Goal: Transaction & Acquisition: Purchase product/service

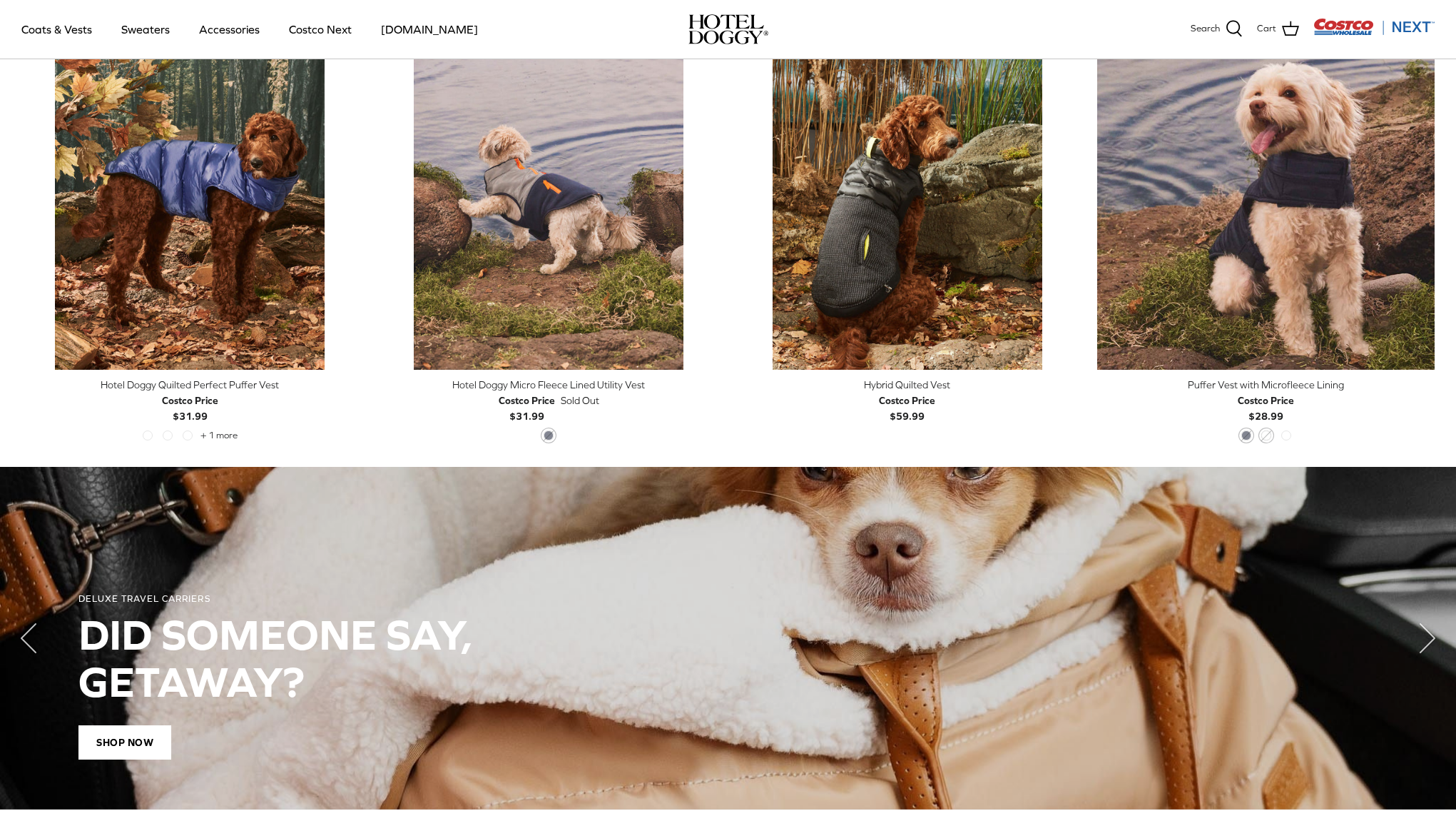
scroll to position [751, 0]
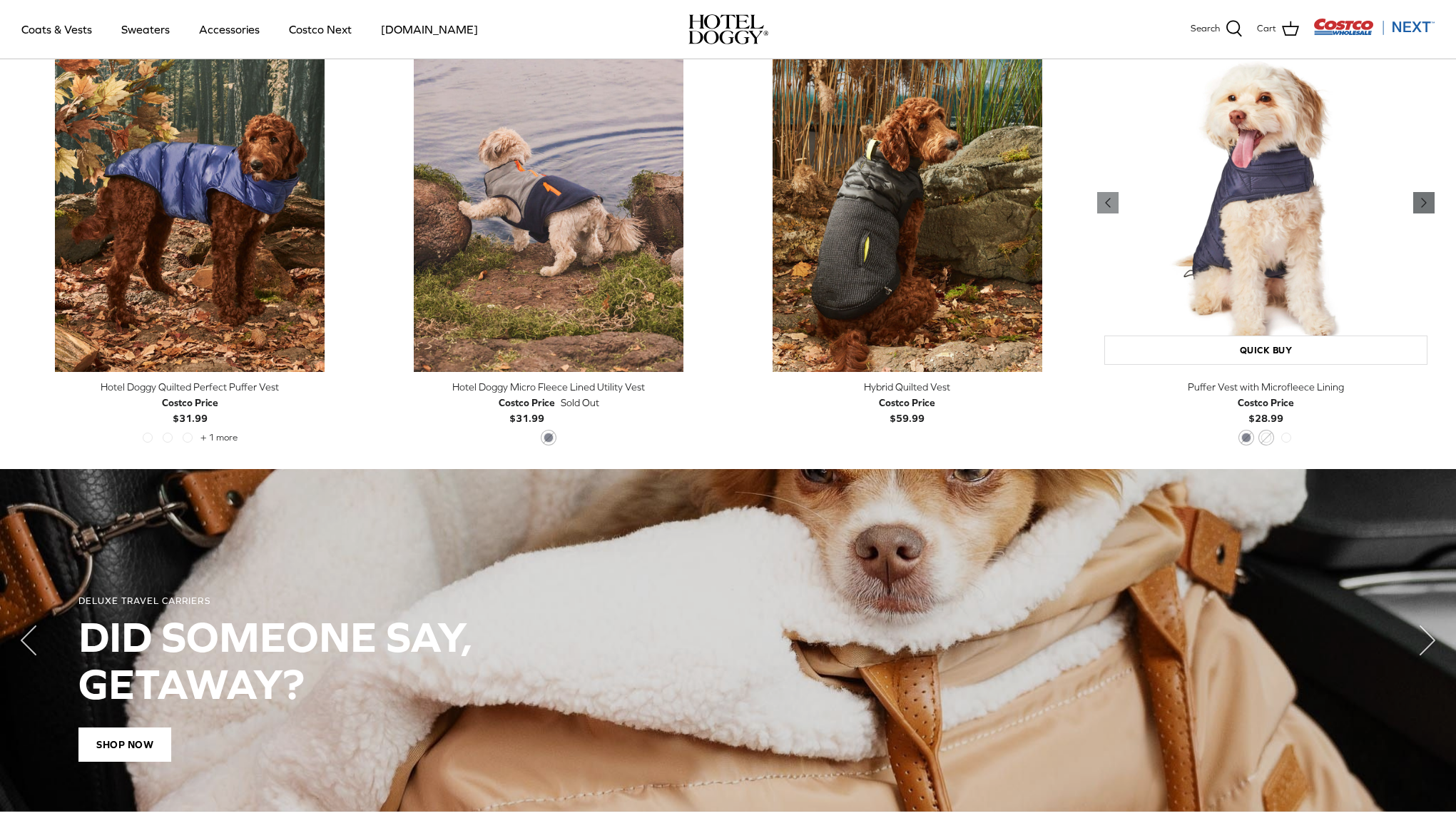
click at [1421, 195] on icon "Right" at bounding box center [1424, 202] width 17 height 17
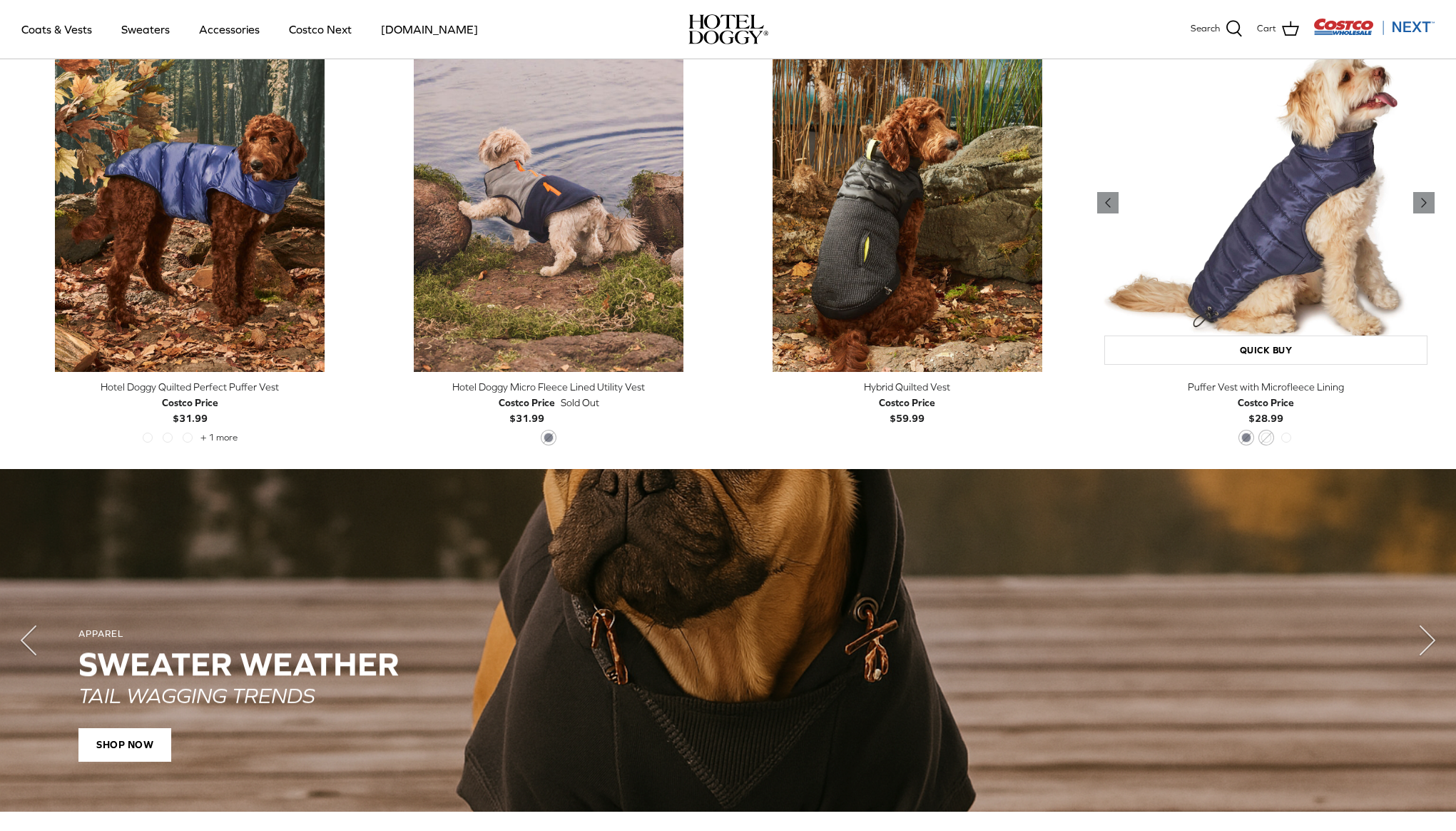
click at [1278, 249] on img "Puffer Vest with Microfleece Lining" at bounding box center [1265, 203] width 338 height 338
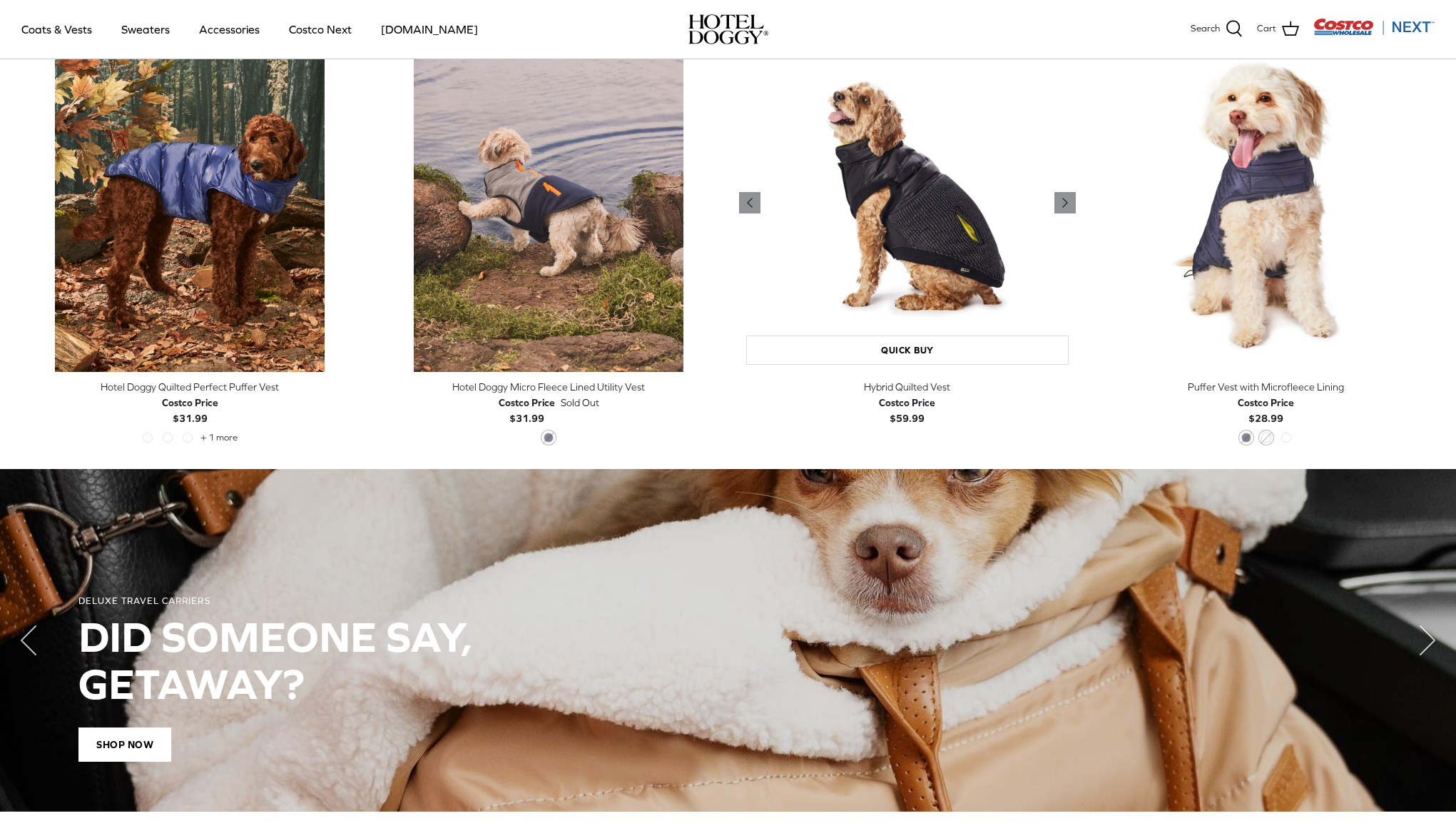
click at [906, 228] on img "Hybrid Quilted Vest" at bounding box center [908, 203] width 338 height 338
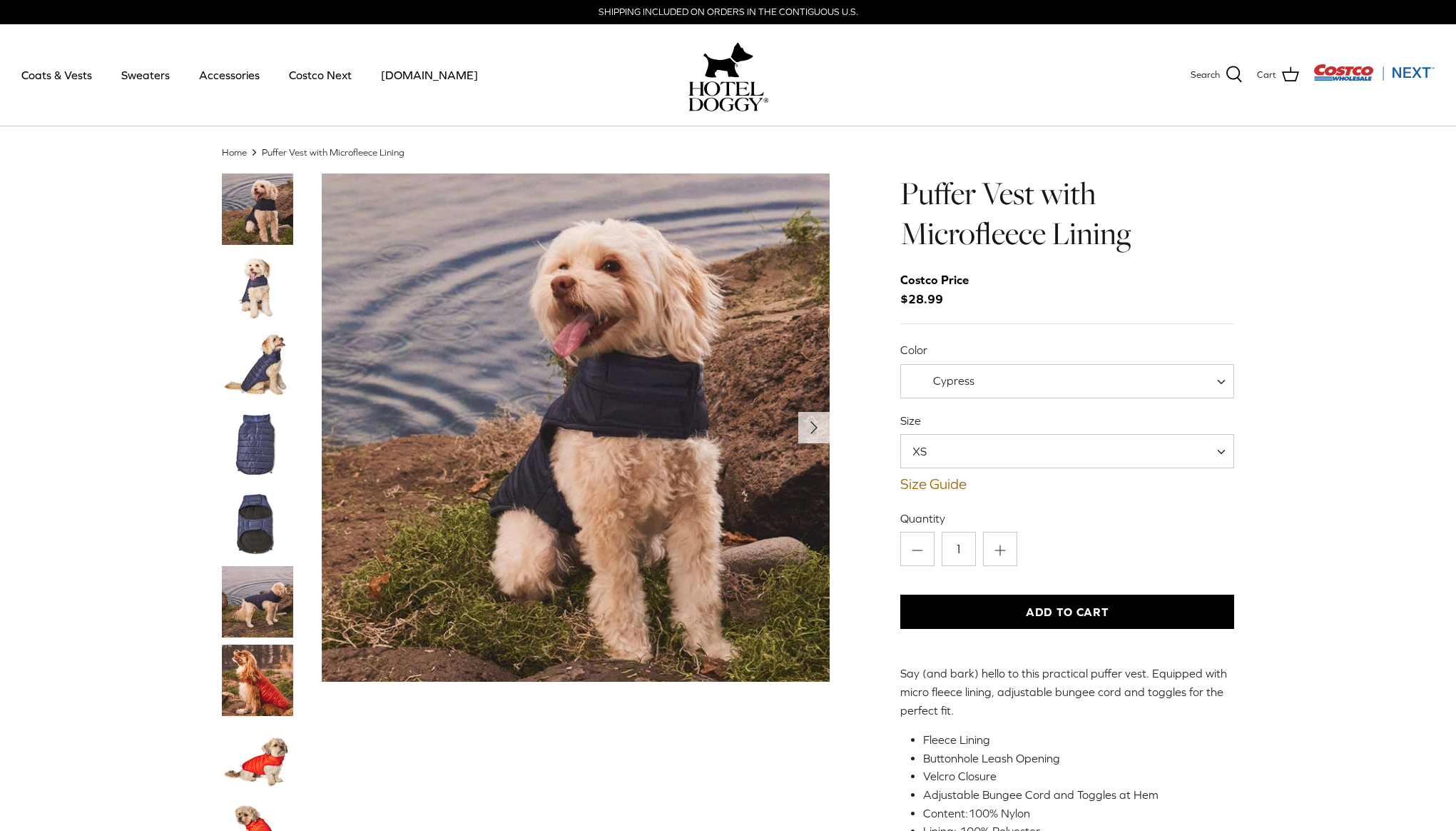
click at [239, 430] on img "Thumbnail Link" at bounding box center [257, 445] width 72 height 72
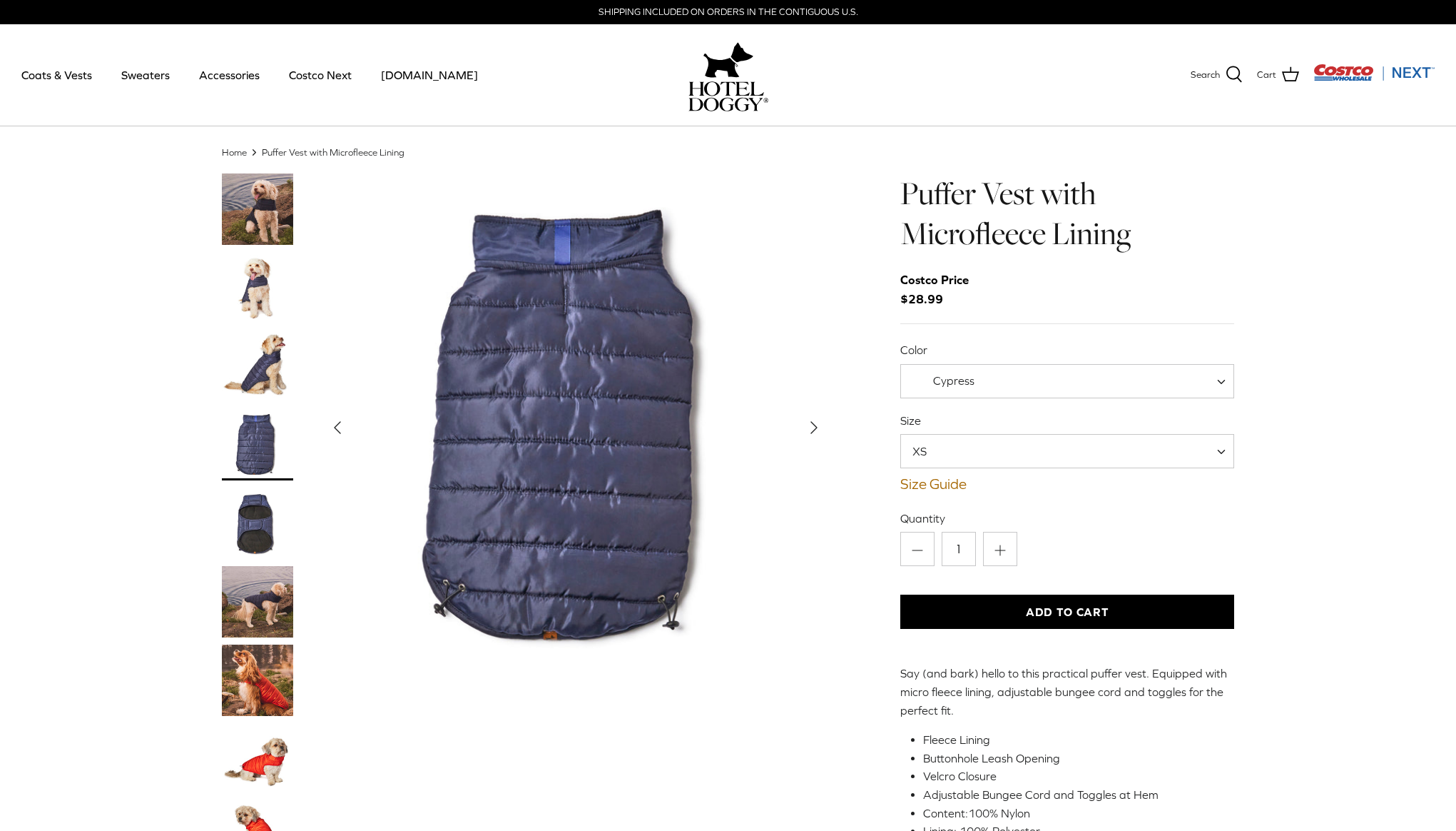
click at [248, 496] on img "Thumbnail Link" at bounding box center [257, 523] width 72 height 72
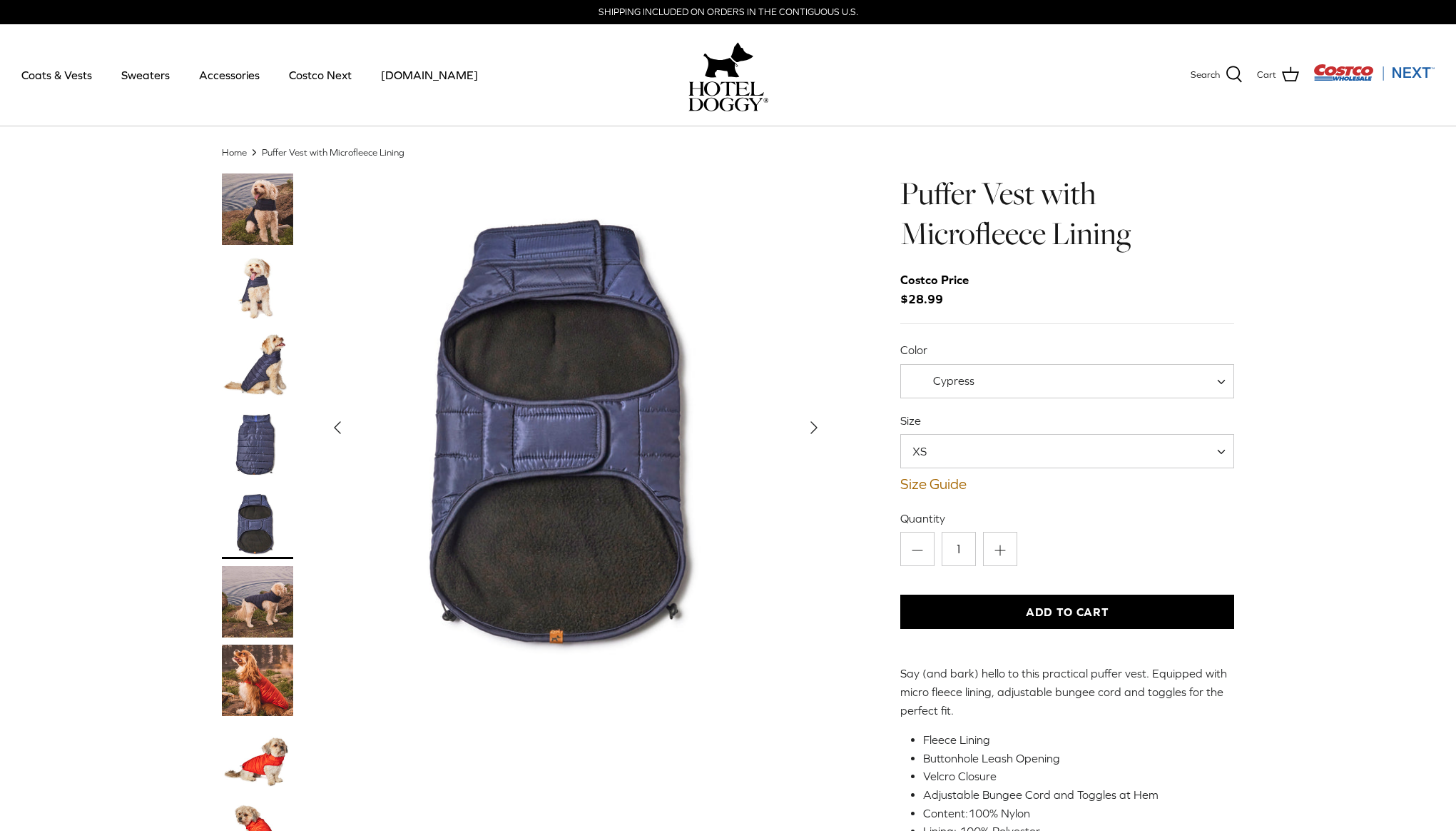
click at [265, 378] on img "Thumbnail Link" at bounding box center [257, 365] width 72 height 72
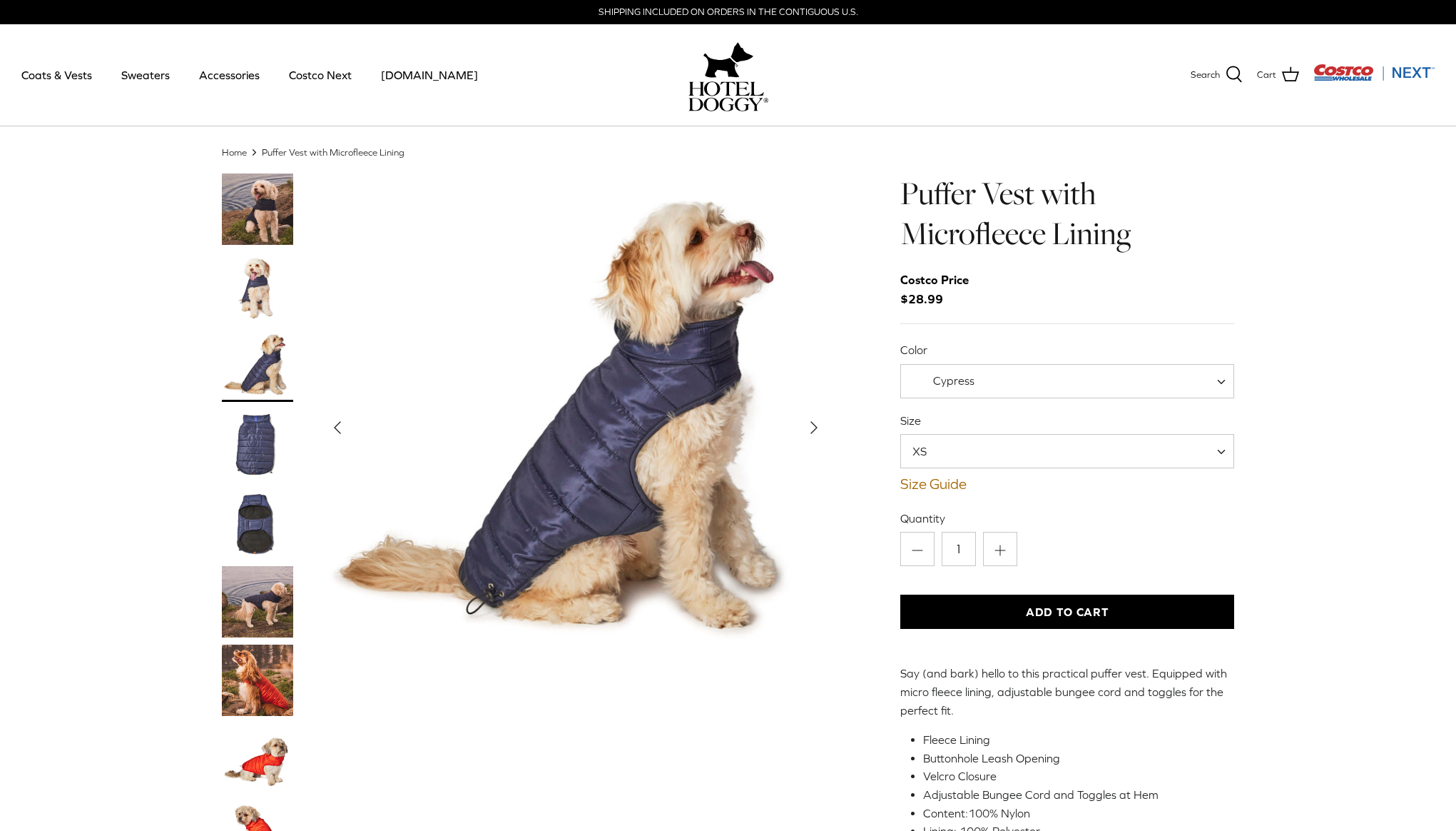
click at [255, 452] on img "Thumbnail Link" at bounding box center [257, 445] width 72 height 72
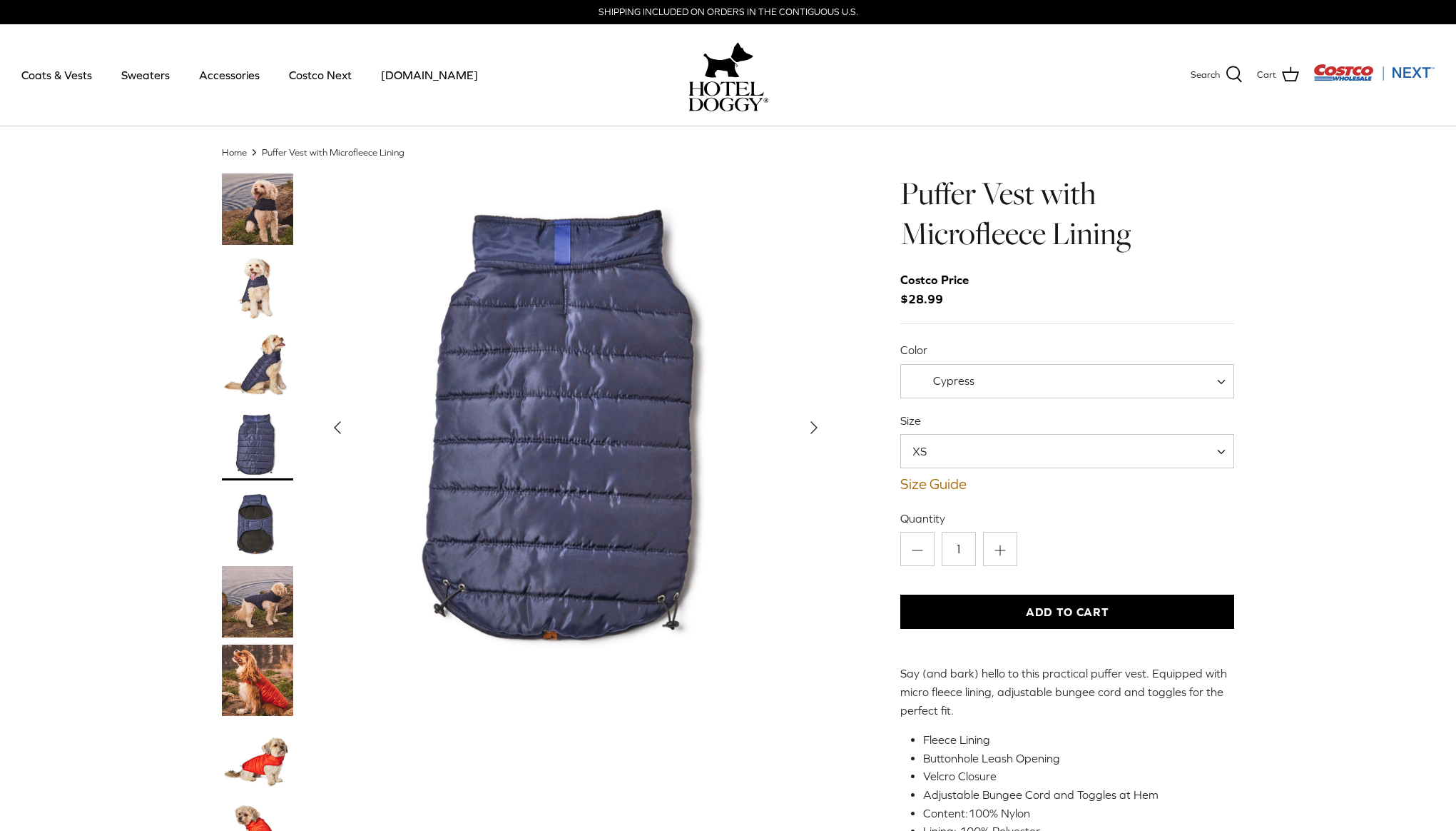
click at [254, 543] on img "Thumbnail Link" at bounding box center [257, 523] width 72 height 72
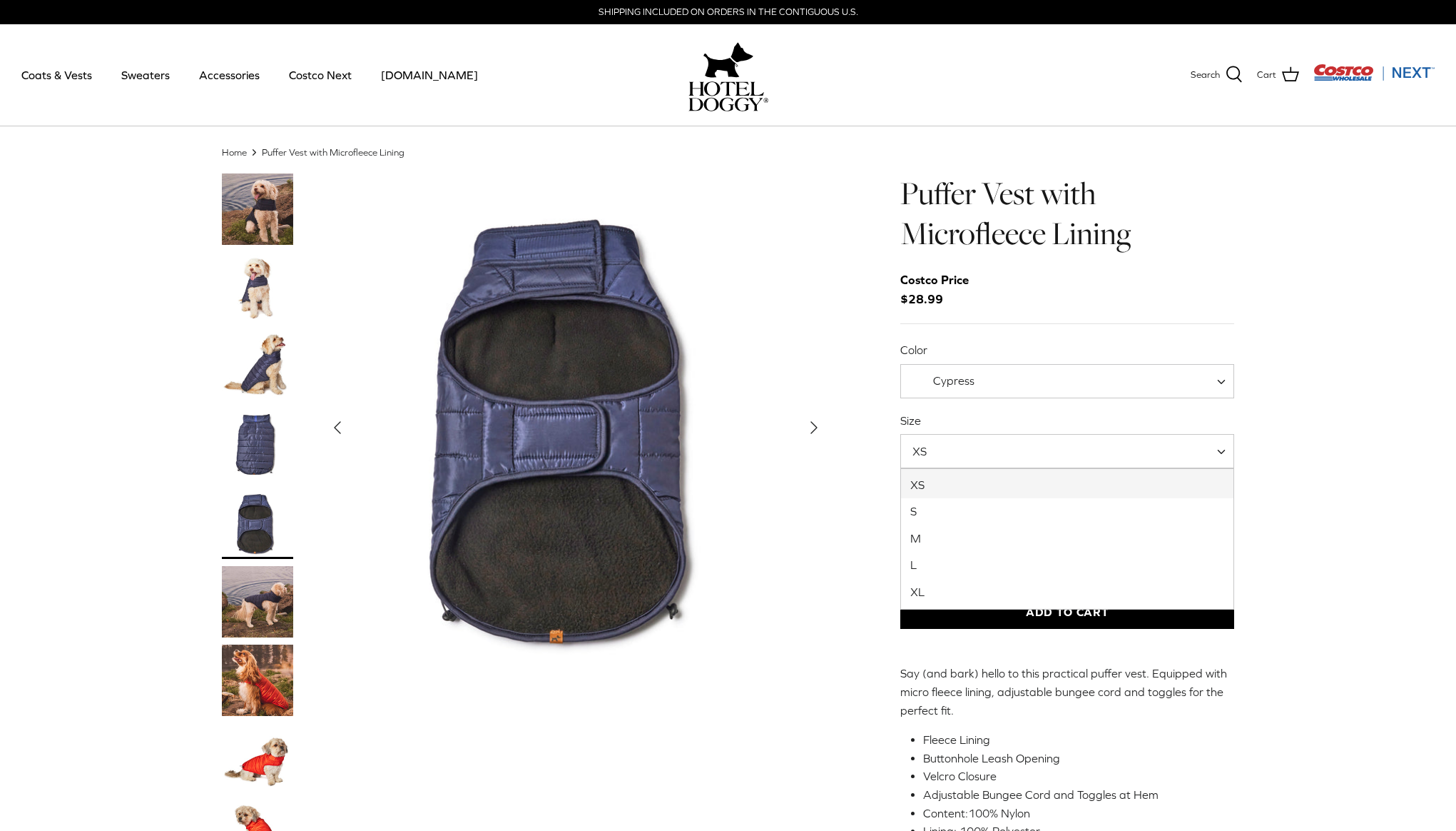
click at [1070, 449] on span "XS" at bounding box center [1067, 451] width 335 height 34
select select "XL"
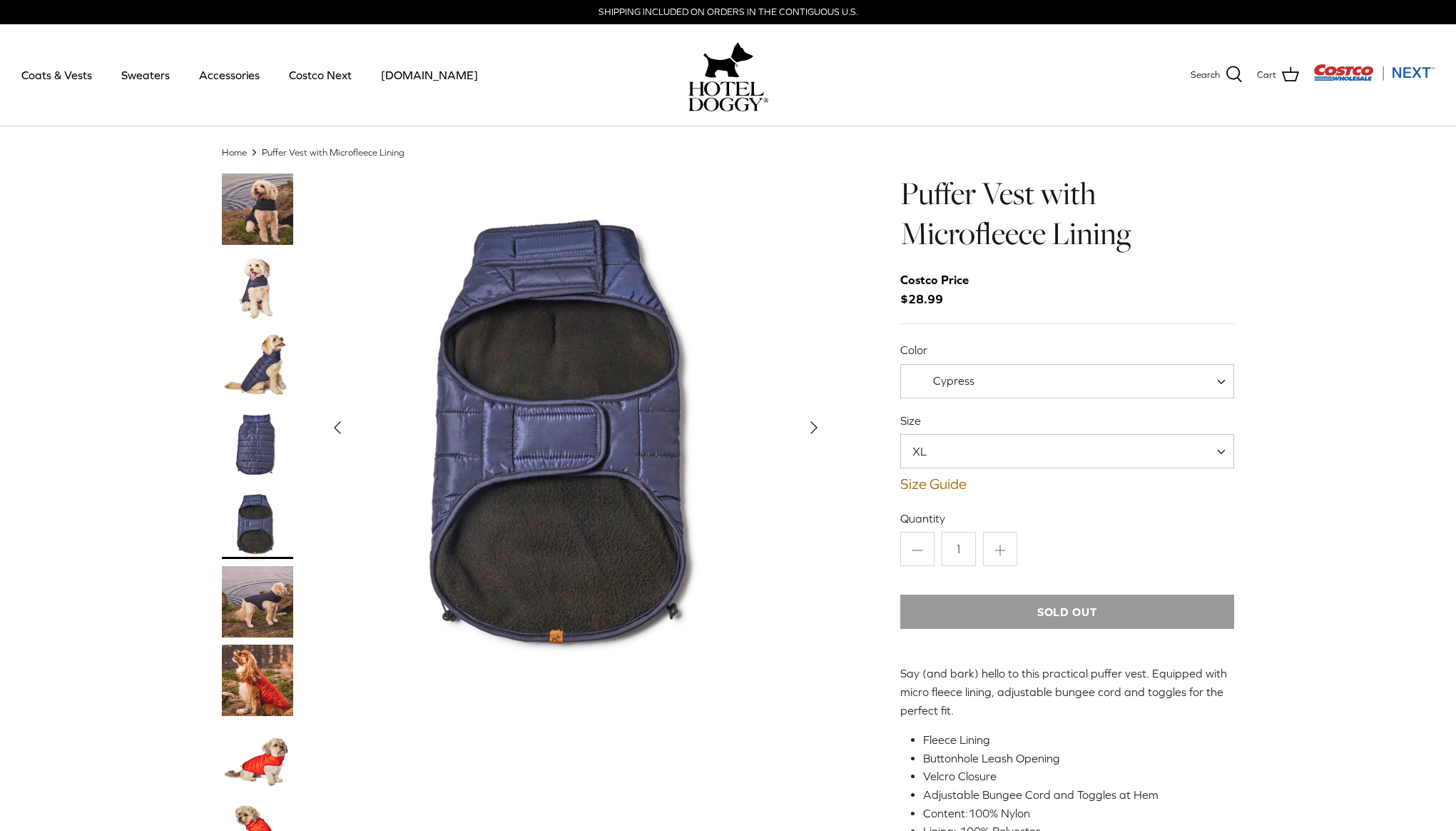
click at [1120, 400] on div "Color India Ink Orange Rust Cypress Cypress Size XS S M L XL XL" at bounding box center [1067, 417] width 335 height 151
click at [1122, 392] on span "Cypress" at bounding box center [1067, 381] width 335 height 34
select select "Orange Rust"
drag, startPoint x: 269, startPoint y: 688, endPoint x: 269, endPoint y: 676, distance: 12.0
click at [270, 688] on img "Thumbnail Link" at bounding box center [257, 679] width 72 height 72
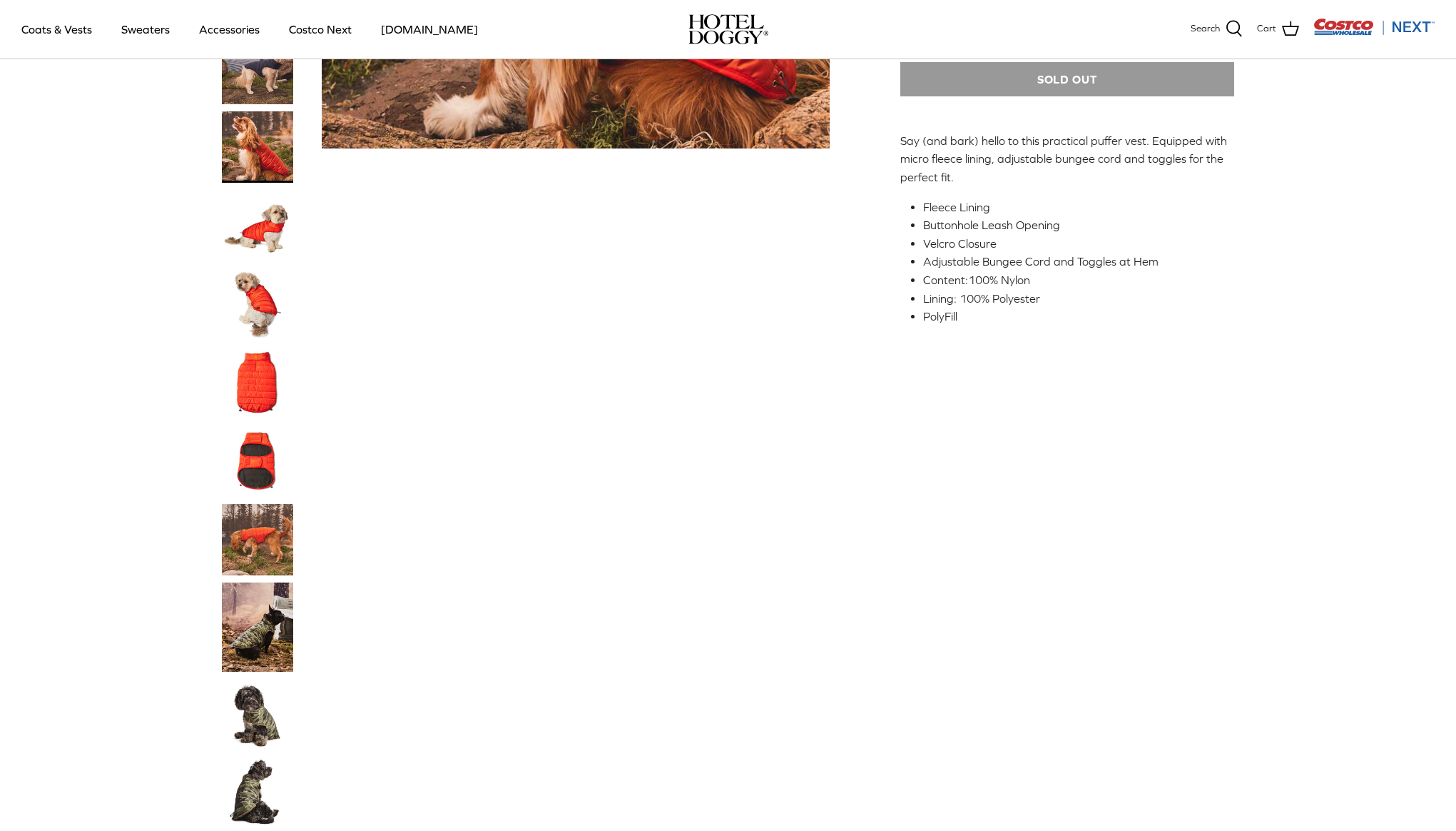
scroll to position [634, 0]
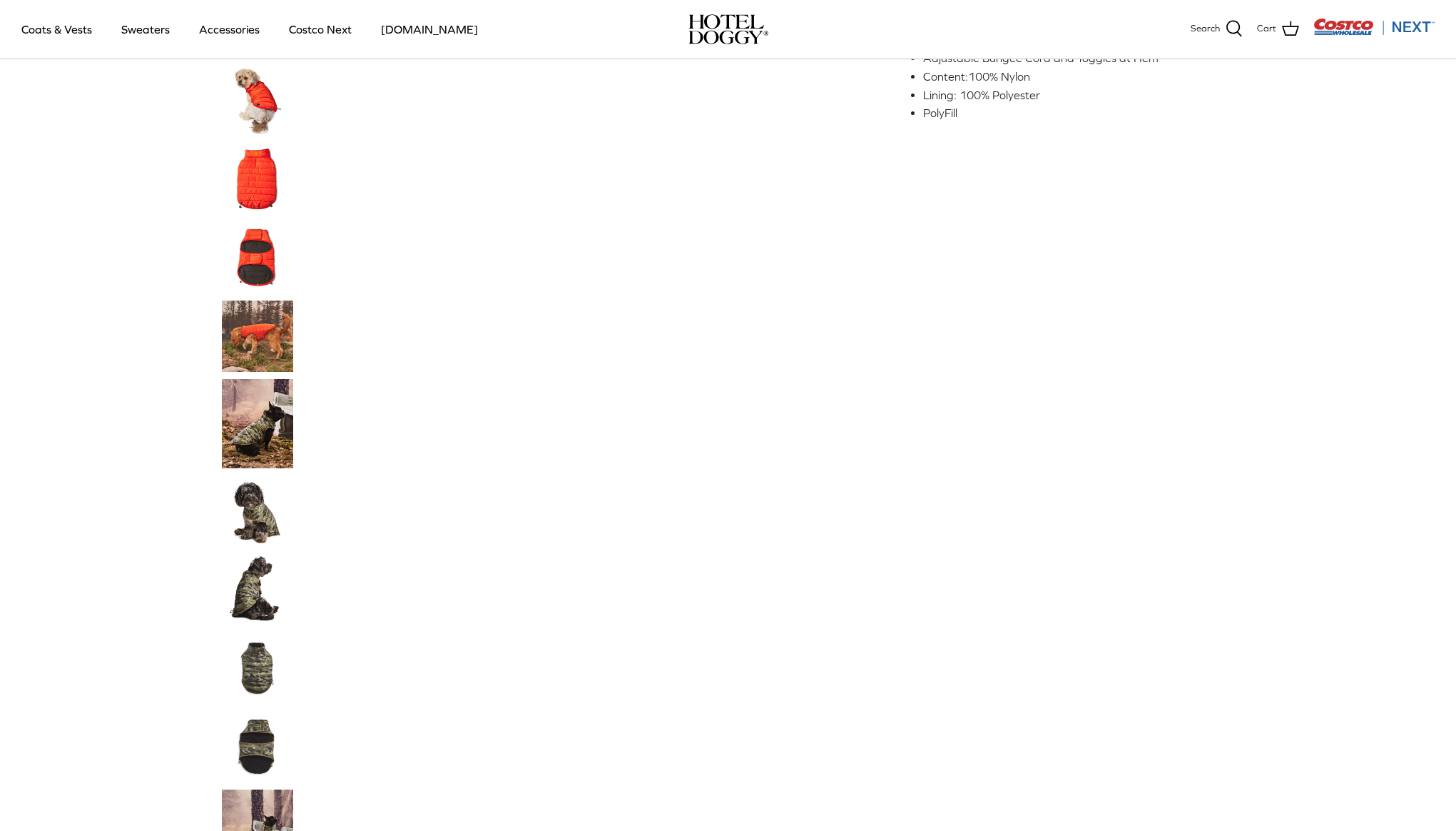
click at [256, 503] on img "Thumbnail Link" at bounding box center [257, 510] width 72 height 72
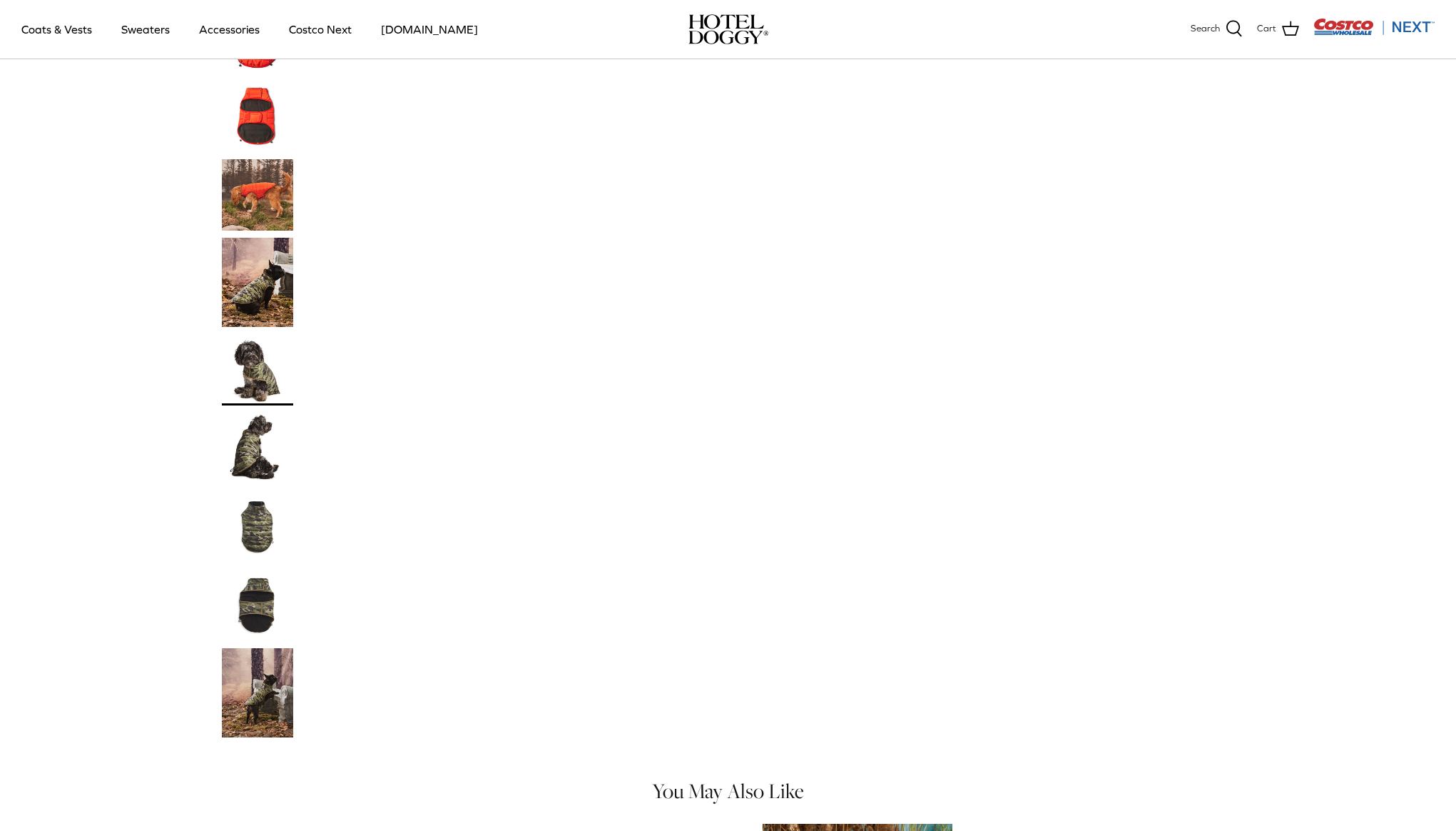
scroll to position [0, 0]
